Goal: Task Accomplishment & Management: Manage account settings

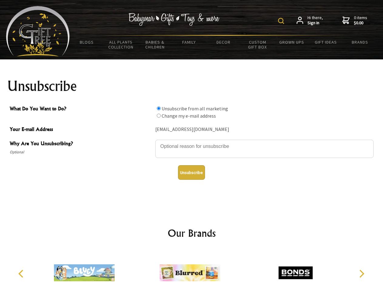
click at [282, 21] on img at bounding box center [281, 21] width 6 height 6
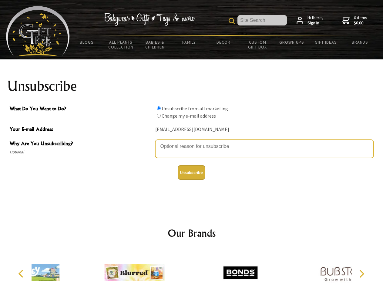
click at [192, 142] on textarea "Why Are You Unsubscribing?" at bounding box center [264, 149] width 218 height 18
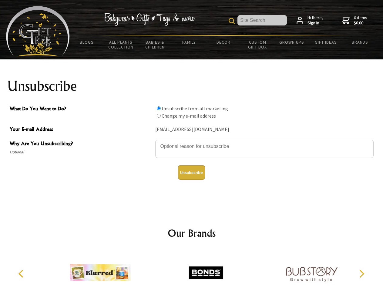
click at [159, 108] on input "What Do You Want to Do?" at bounding box center [159, 108] width 4 height 4
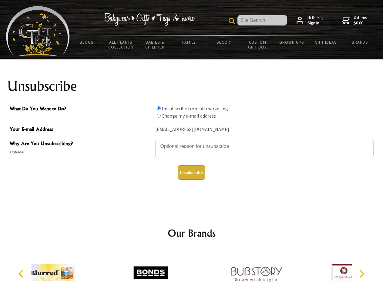
click at [159, 116] on input "What Do You Want to Do?" at bounding box center [159, 116] width 4 height 4
radio input "true"
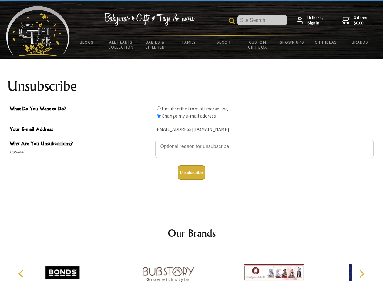
click at [191, 173] on button "Unsubscribe" at bounding box center [191, 172] width 27 height 15
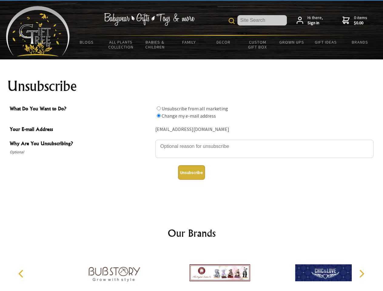
click at [192, 270] on img at bounding box center [220, 272] width 61 height 45
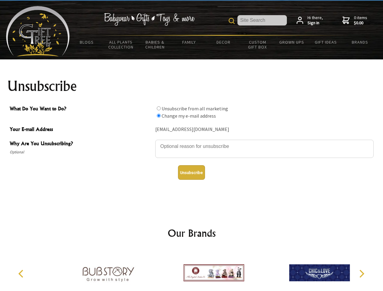
click at [22, 274] on icon "Previous" at bounding box center [22, 274] width 8 height 8
click at [361, 274] on icon "Next" at bounding box center [361, 274] width 8 height 8
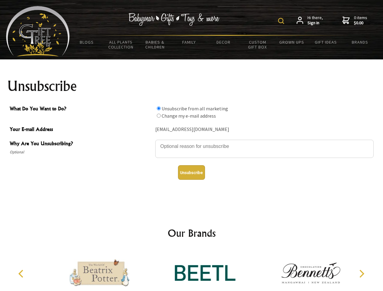
click at [282, 21] on img at bounding box center [281, 21] width 6 height 6
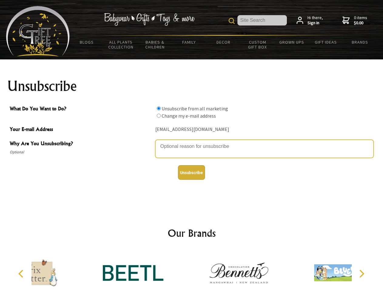
click at [192, 142] on textarea "Why Are You Unsubscribing?" at bounding box center [264, 149] width 218 height 18
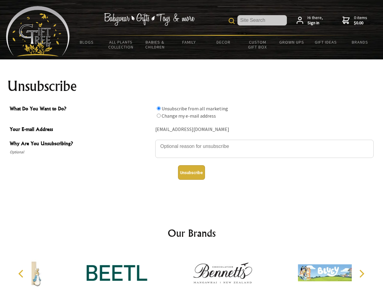
click at [159, 108] on input "What Do You Want to Do?" at bounding box center [159, 108] width 4 height 4
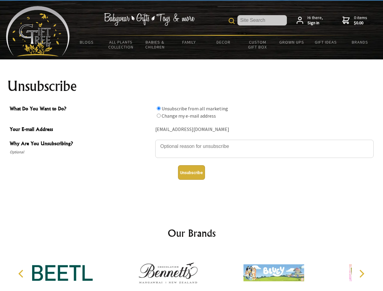
click at [159, 116] on input "What Do You Want to Do?" at bounding box center [159, 116] width 4 height 4
radio input "true"
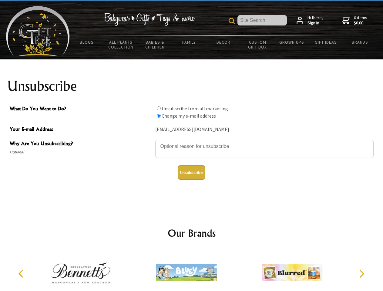
click at [191, 173] on button "Unsubscribe" at bounding box center [191, 172] width 27 height 15
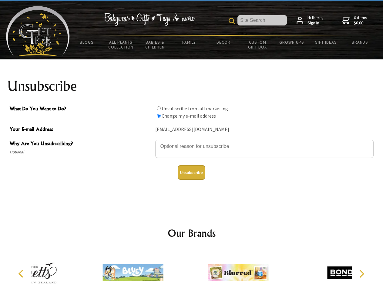
click at [192, 270] on div at bounding box center [239, 273] width 106 height 47
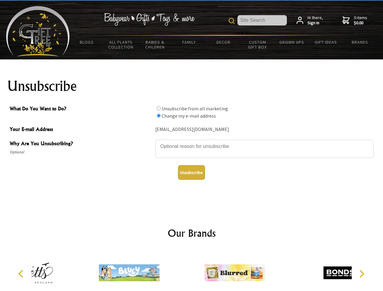
click at [22, 274] on icon "Previous" at bounding box center [22, 274] width 8 height 8
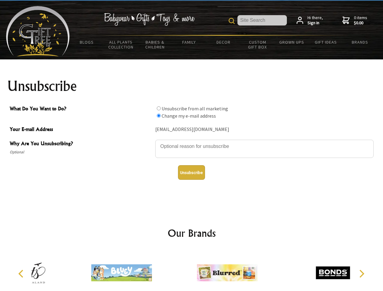
click at [361, 274] on icon "Next" at bounding box center [361, 274] width 8 height 8
